Goal: Communication & Community: Answer question/provide support

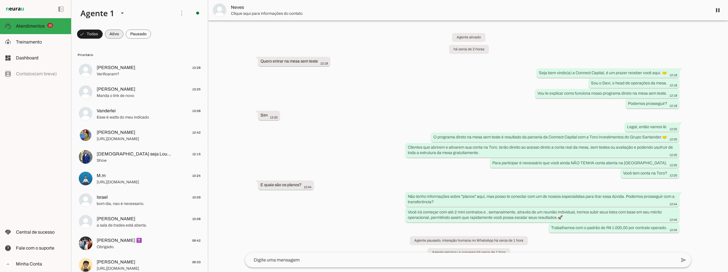
click at [108, 35] on span at bounding box center [114, 34] width 18 height 14
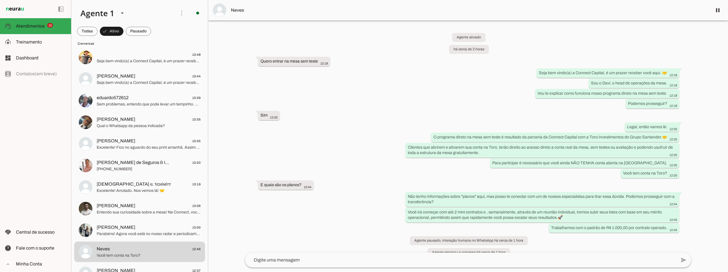
scroll to position [114, 0]
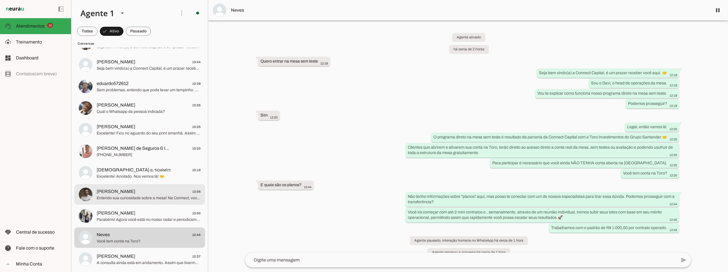
click at [145, 190] on span "Jardel Nazario 13:06" at bounding box center [149, 191] width 104 height 7
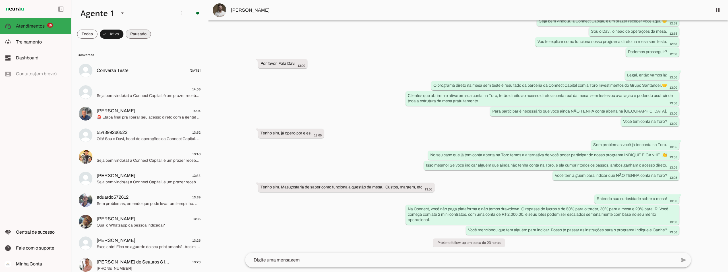
click at [138, 32] on span at bounding box center [138, 34] width 25 height 14
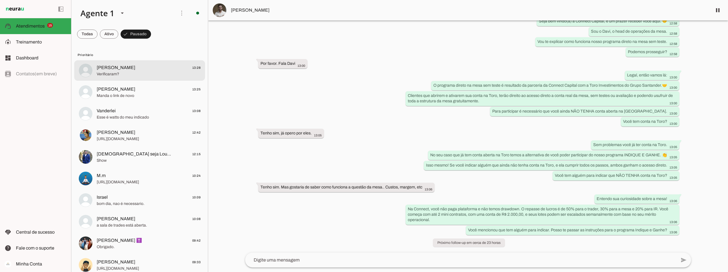
click at [131, 70] on span "Rodrigo César 13:28" at bounding box center [149, 67] width 104 height 7
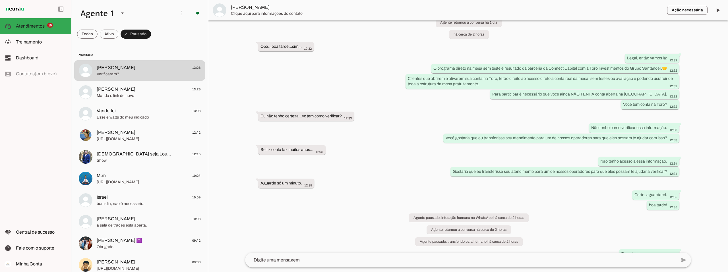
scroll to position [241, 0]
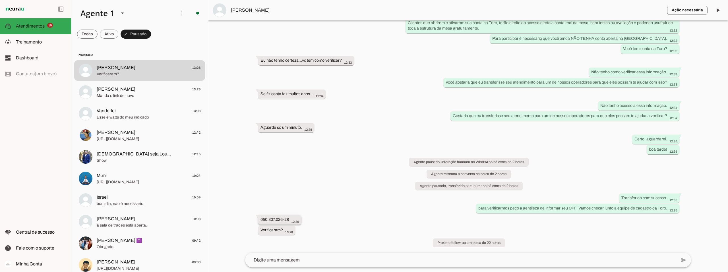
drag, startPoint x: 260, startPoint y: 219, endPoint x: 292, endPoint y: 218, distance: 31.6
click at [292, 218] on div "050.307.026-28 12:36" at bounding box center [279, 220] width 38 height 7
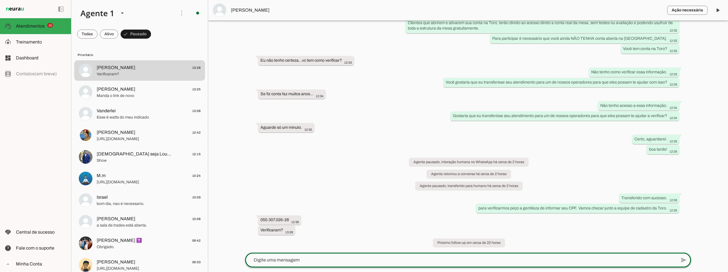
click at [328, 255] on div at bounding box center [460, 260] width 431 height 15
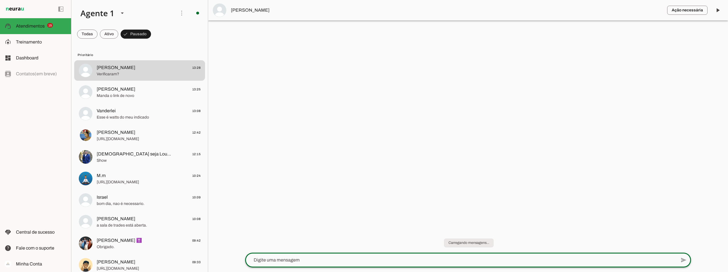
scroll to position [0, 0]
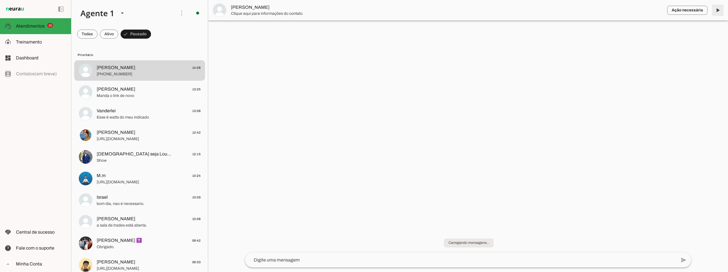
click at [719, 11] on span at bounding box center [717, 10] width 14 height 14
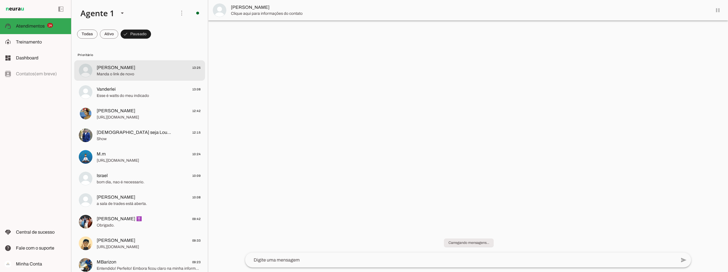
click at [138, 72] on span "Manda o link de novo" at bounding box center [149, 74] width 104 height 6
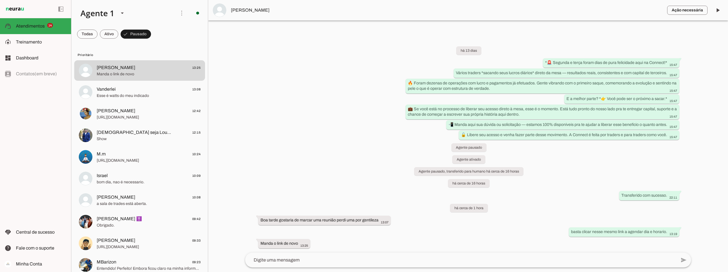
click at [254, 7] on span "[PERSON_NAME]" at bounding box center [446, 10] width 431 height 7
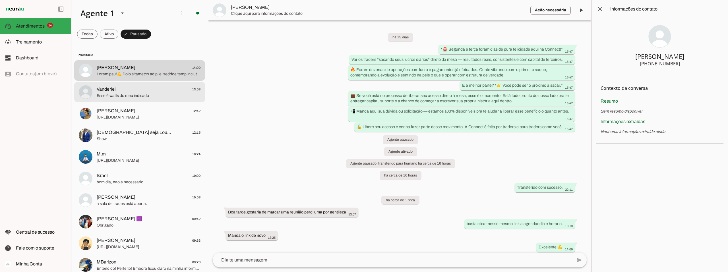
click at [132, 92] on span "Vanderlei 13:08" at bounding box center [149, 89] width 104 height 7
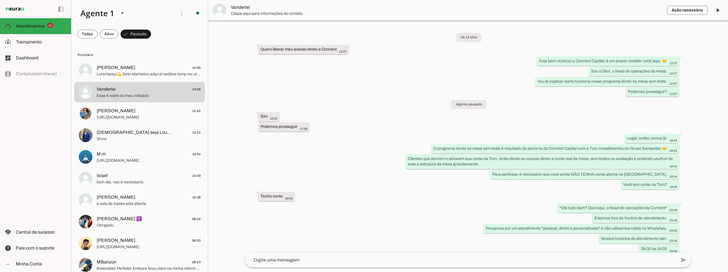
click at [238, 7] on span "Vanderlei" at bounding box center [446, 7] width 431 height 7
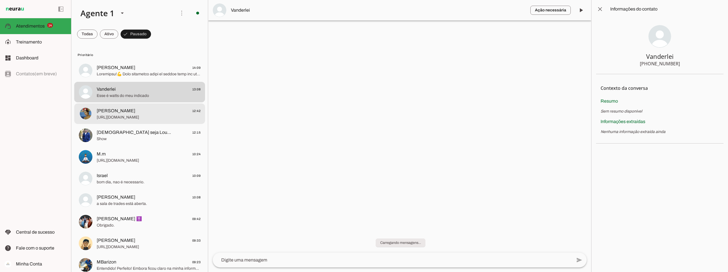
click at [131, 117] on span "[URL][DOMAIN_NAME]" at bounding box center [149, 118] width 104 height 6
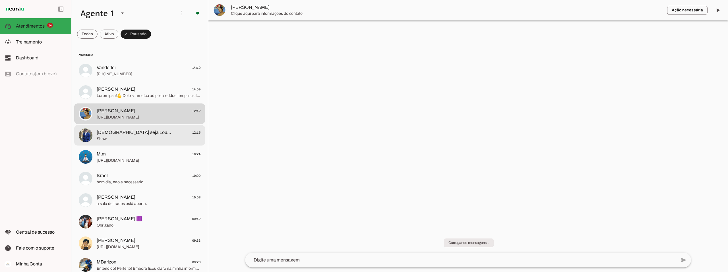
click at [132, 135] on span "[DEMOGRAPHIC_DATA] seja Louvado" at bounding box center [134, 132] width 75 height 7
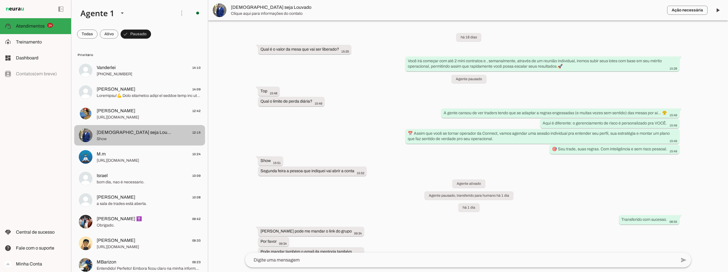
scroll to position [466, 0]
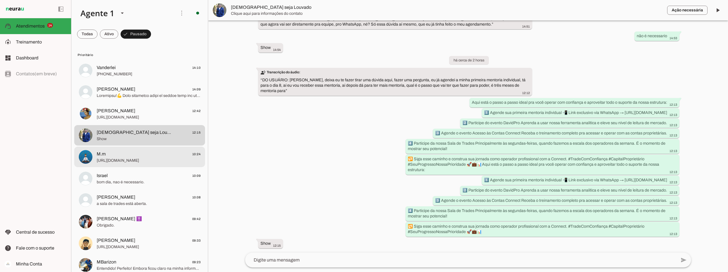
click at [132, 158] on span "[URL][DOMAIN_NAME]" at bounding box center [149, 161] width 104 height 6
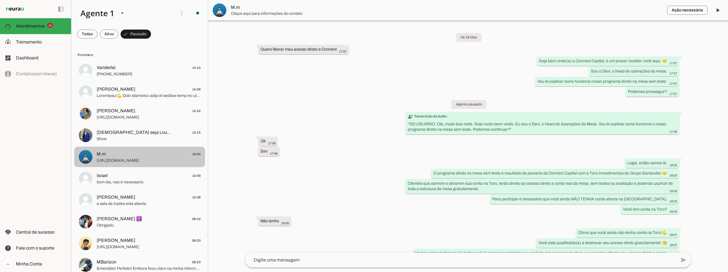
scroll to position [1223, 0]
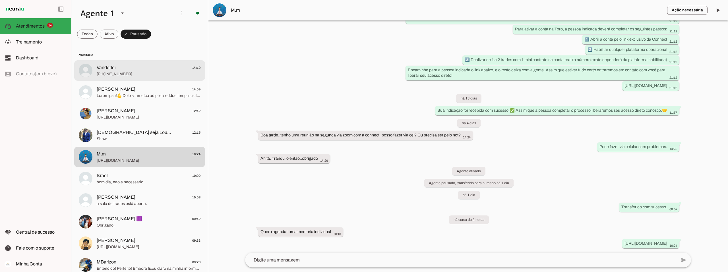
click at [148, 64] on span "Vanderlei 14:10" at bounding box center [149, 67] width 104 height 7
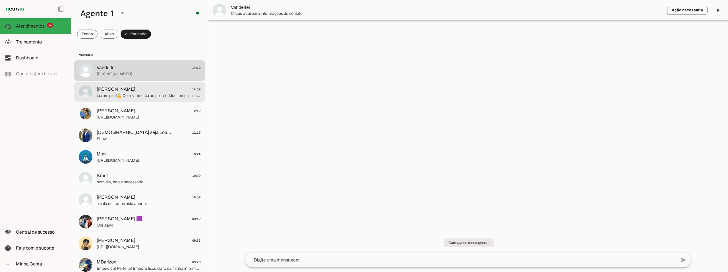
click at [148, 93] on span at bounding box center [149, 96] width 104 height 6
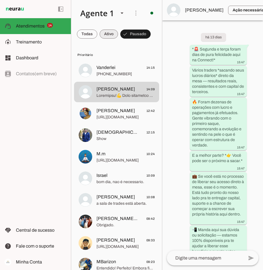
click at [112, 35] on span at bounding box center [109, 34] width 18 height 14
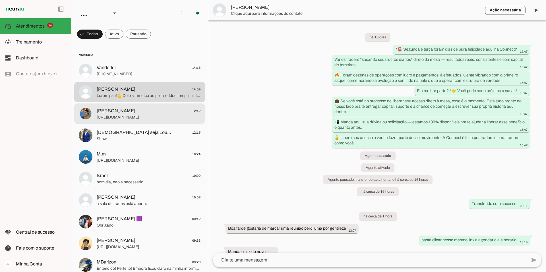
scroll to position [165, 0]
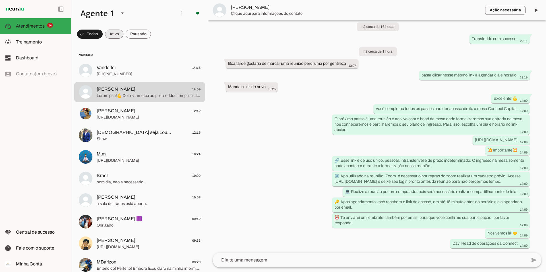
click at [112, 33] on span at bounding box center [114, 34] width 18 height 14
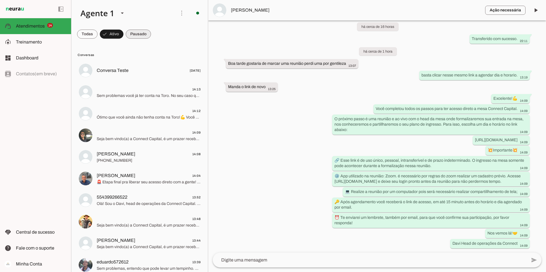
click at [135, 34] on span at bounding box center [138, 34] width 25 height 14
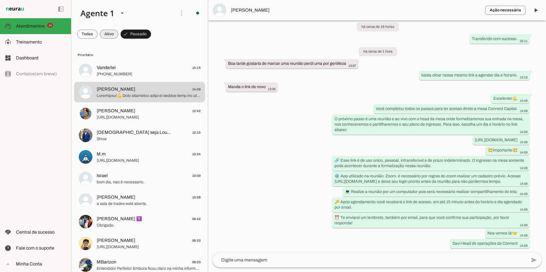
click at [113, 30] on span at bounding box center [109, 34] width 18 height 14
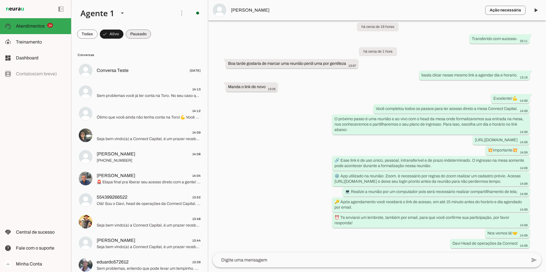
click at [138, 33] on span at bounding box center [138, 34] width 25 height 14
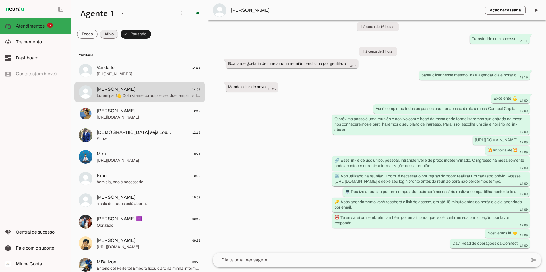
click at [103, 33] on span at bounding box center [109, 34] width 18 height 14
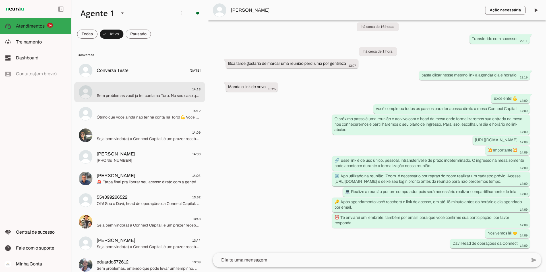
click at [132, 89] on span "14:13" at bounding box center [149, 89] width 104 height 7
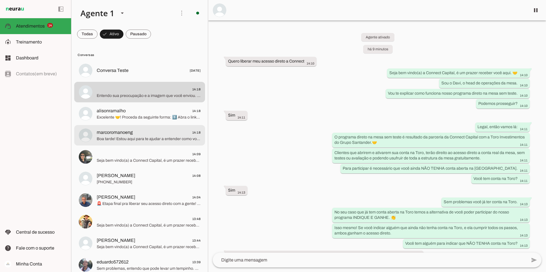
click at [136, 135] on span "marcoromanoeng 14:18" at bounding box center [149, 132] width 104 height 7
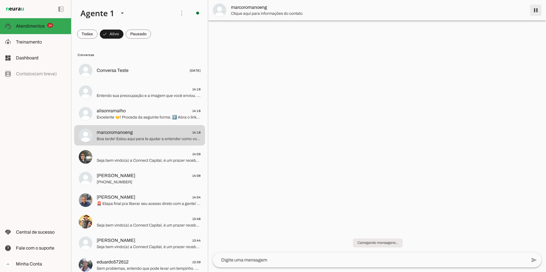
click at [534, 9] on span at bounding box center [536, 10] width 14 height 14
click at [535, 11] on md-item "marcoromanoeng" at bounding box center [377, 10] width 338 height 20
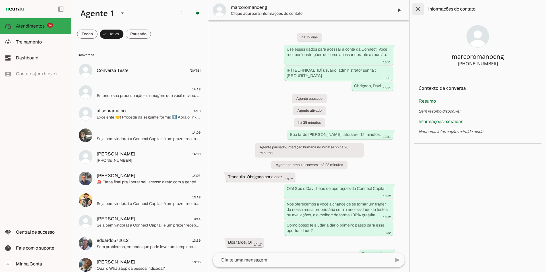
drag, startPoint x: 418, startPoint y: 8, endPoint x: 420, endPoint y: 23, distance: 15.2
click at [418, 8] on span at bounding box center [418, 9] width 14 height 14
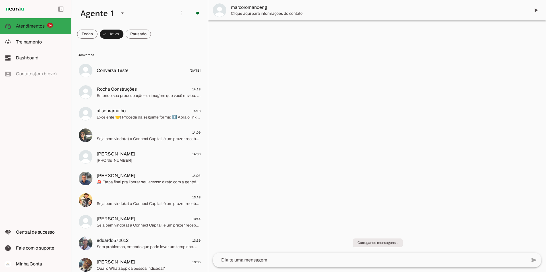
click at [137, 99] on div at bounding box center [149, 92] width 104 height 14
click at [140, 92] on span "Rocha Construções 14:18" at bounding box center [149, 89] width 104 height 7
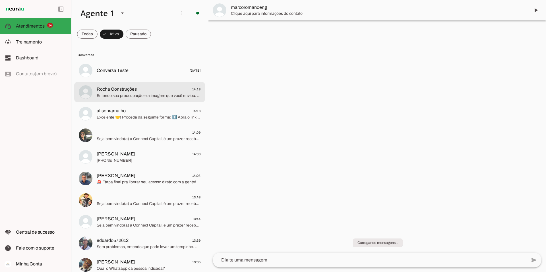
click at [132, 89] on span "Rocha Construções" at bounding box center [117, 89] width 40 height 7
click at [138, 91] on span "Rocha Construções 14:20" at bounding box center [149, 89] width 104 height 7
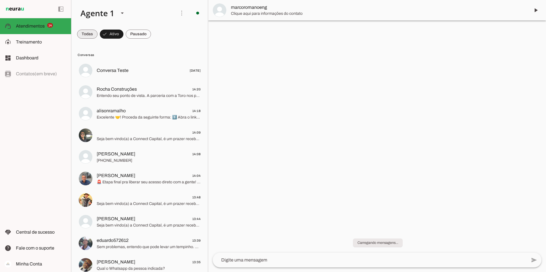
click at [89, 33] on span at bounding box center [87, 34] width 20 height 14
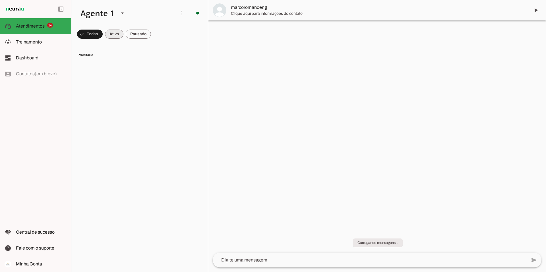
click at [114, 34] on span at bounding box center [114, 34] width 18 height 14
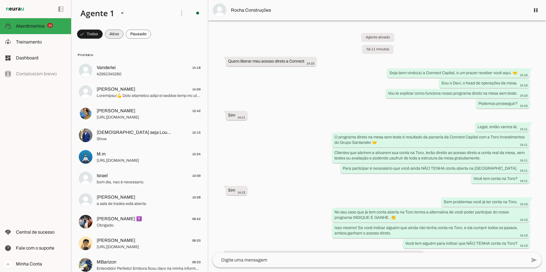
click at [111, 35] on span at bounding box center [114, 34] width 18 height 14
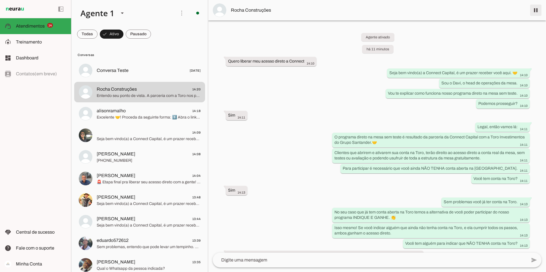
click at [537, 9] on span at bounding box center [536, 10] width 14 height 14
